Goal: Transaction & Acquisition: Download file/media

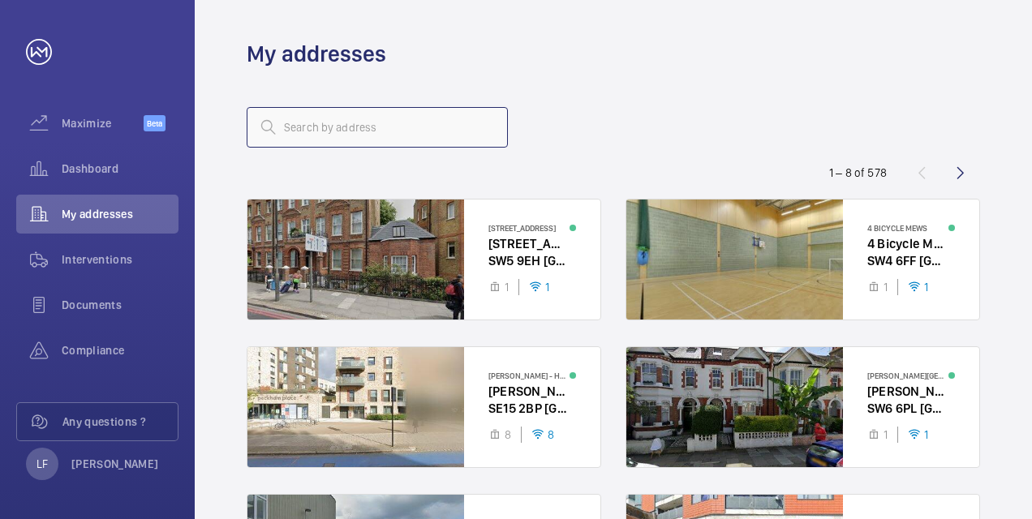
click at [286, 134] on input "text" at bounding box center [377, 127] width 261 height 41
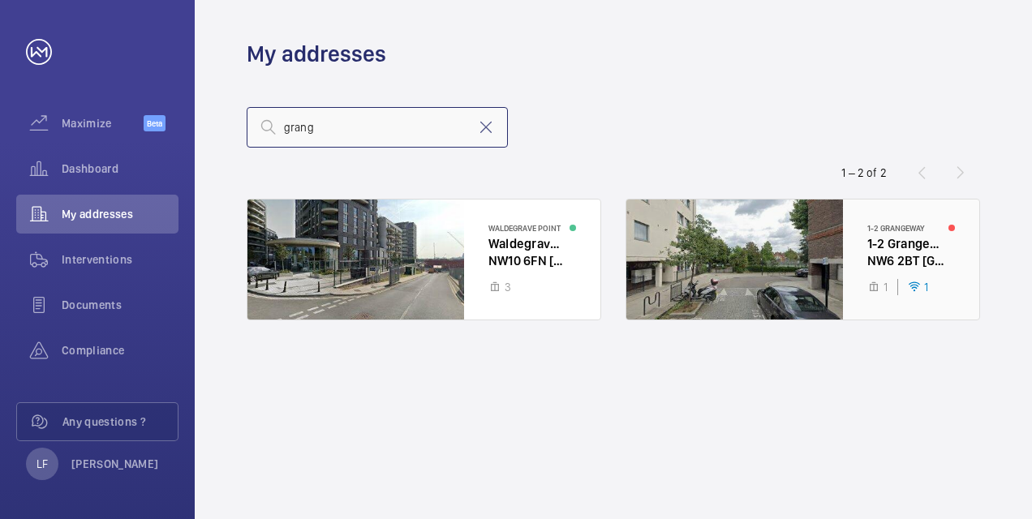
type input "grang"
click at [885, 263] on div at bounding box center [803, 260] width 353 height 120
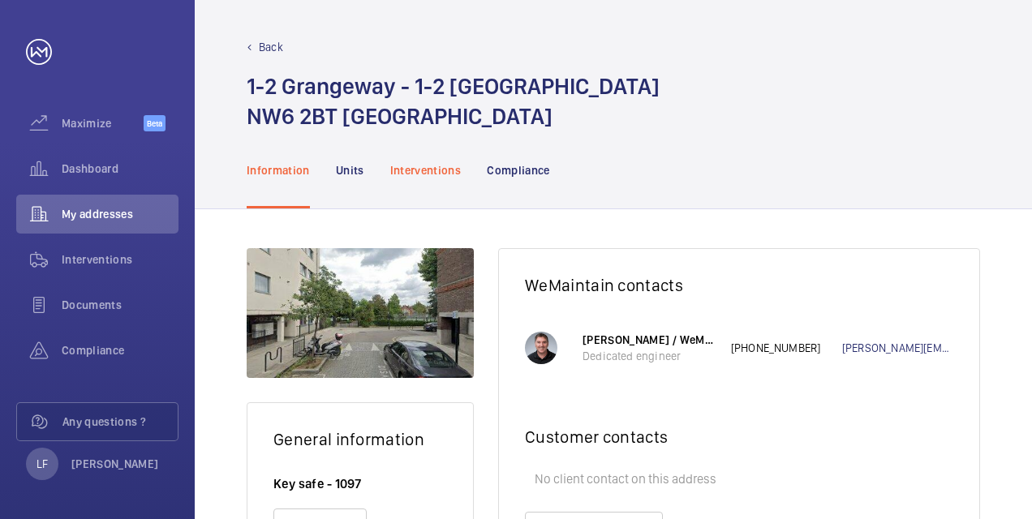
click at [448, 174] on p "Interventions" at bounding box center [425, 170] width 71 height 16
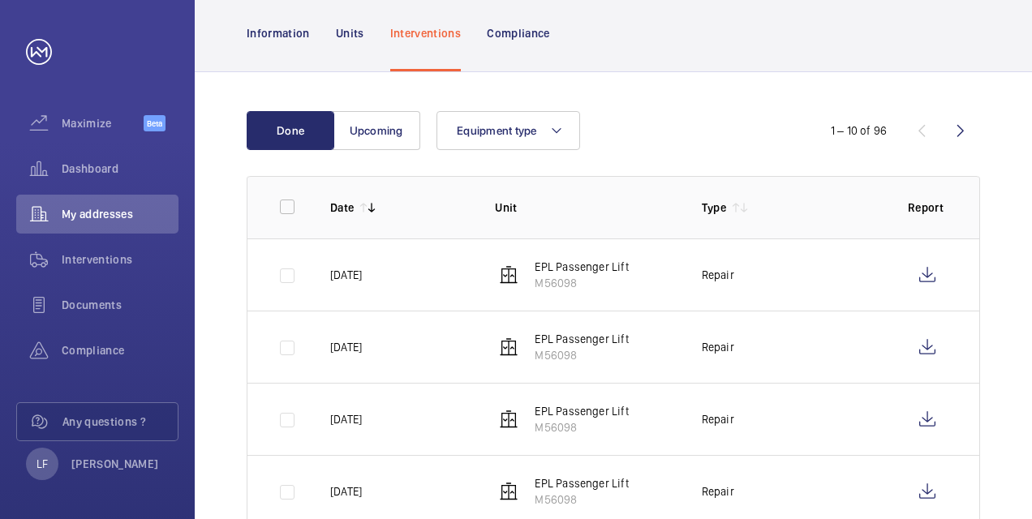
scroll to position [162, 0]
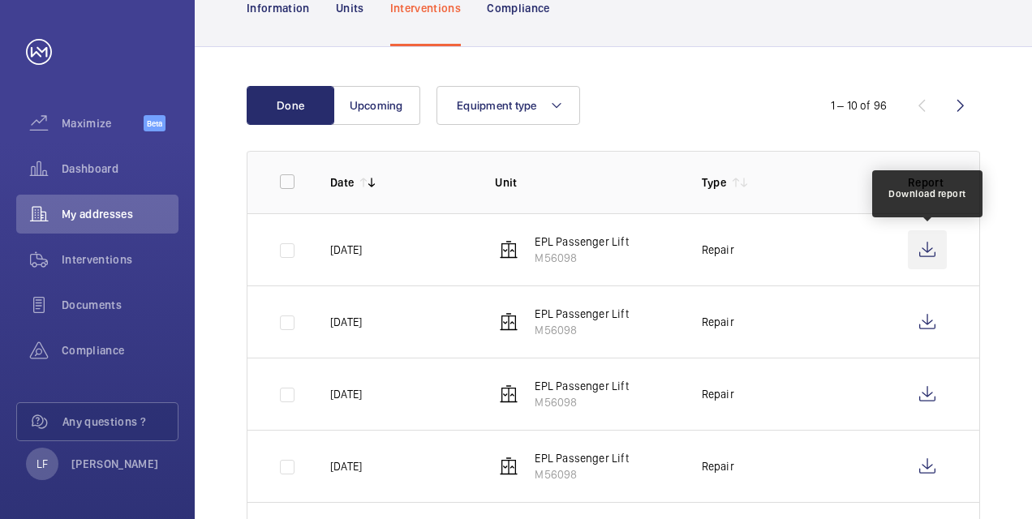
click at [932, 258] on wm-front-icon-button at bounding box center [927, 250] width 39 height 39
